Goal: Share content: Share content

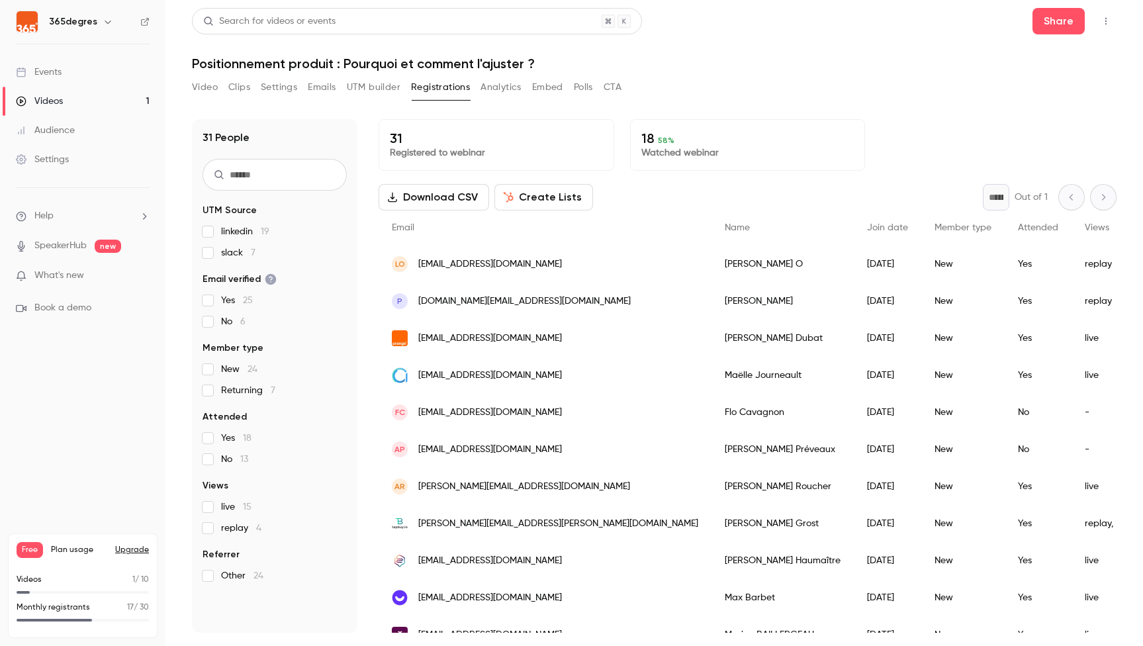
click at [211, 91] on button "Video" at bounding box center [205, 87] width 26 height 21
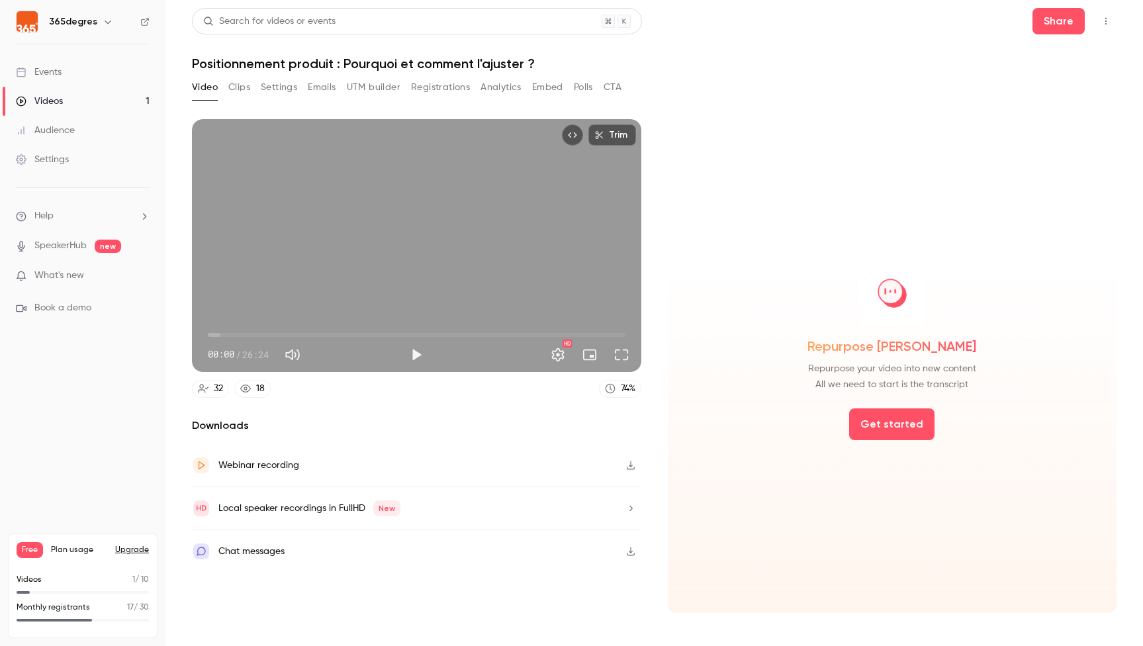
click at [1058, 18] on button "Share" at bounding box center [1059, 21] width 52 height 26
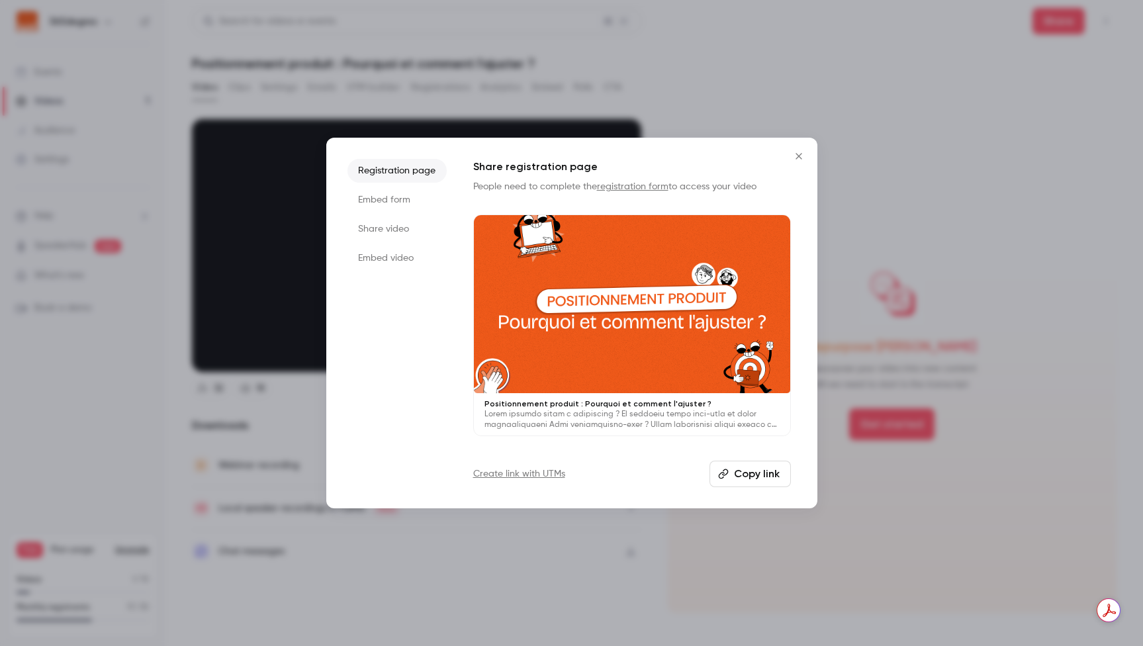
click at [387, 230] on li "Share video" at bounding box center [397, 229] width 99 height 24
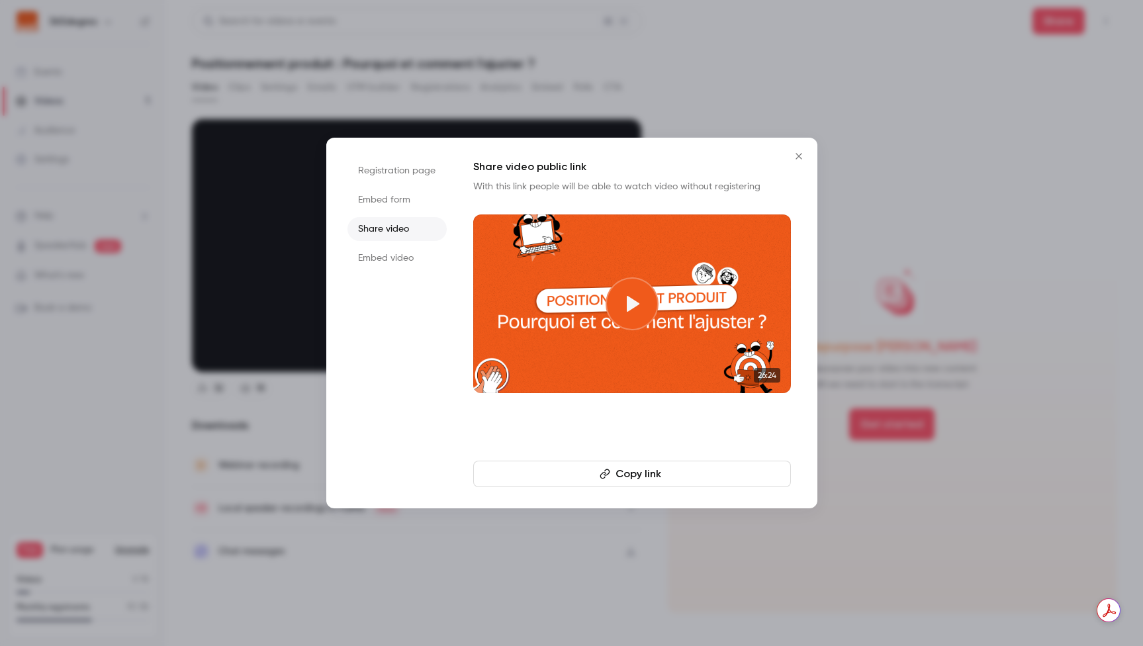
click at [649, 474] on button "Copy link" at bounding box center [632, 474] width 318 height 26
click at [631, 480] on button "Copy link" at bounding box center [632, 474] width 318 height 26
click at [801, 152] on icon "Close" at bounding box center [799, 156] width 16 height 11
